Goal: Information Seeking & Learning: Learn about a topic

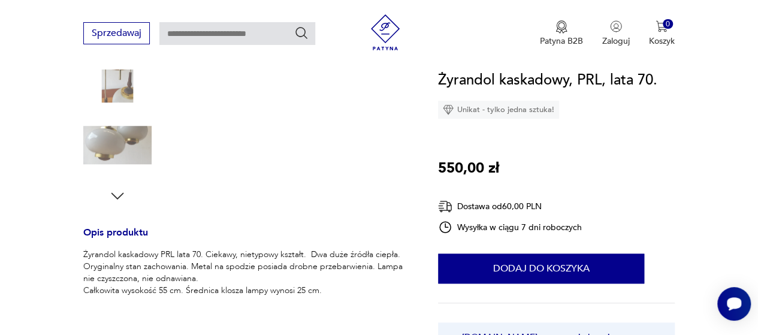
scroll to position [299, 0]
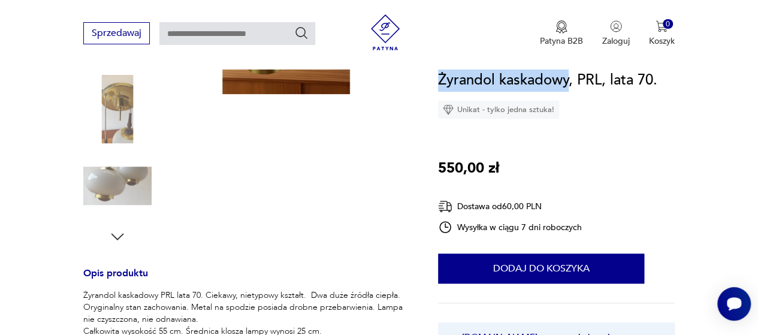
drag, startPoint x: 438, startPoint y: 77, endPoint x: 570, endPoint y: 80, distance: 131.2
click at [570, 80] on h1 "Żyrandol kaskadowy, PRL, lata 70." at bounding box center [547, 80] width 219 height 23
copy h1 "Żyrandol kaskadowy"
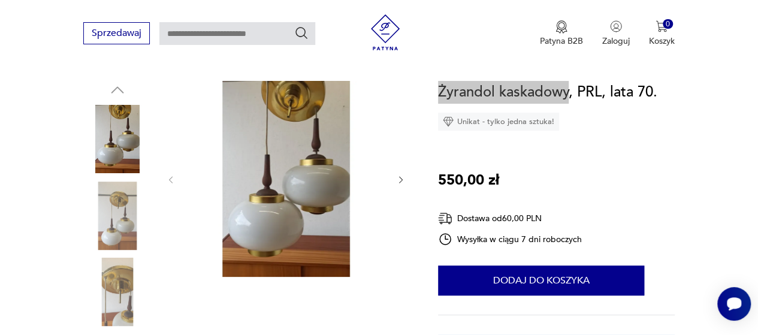
scroll to position [120, 0]
